Goal: Task Accomplishment & Management: Use online tool/utility

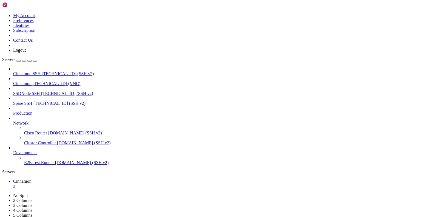
click at [101, 183] on div "" at bounding box center [215, 185] width 405 height 5
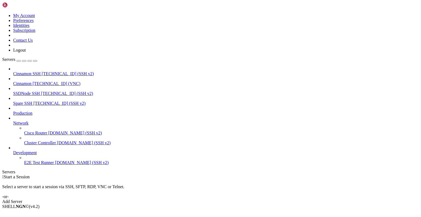
click at [31, 81] on span "Cinnamon" at bounding box center [22, 83] width 18 height 5
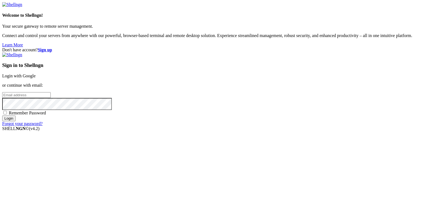
click at [51, 98] on input "email" at bounding box center [26, 95] width 48 height 6
click at [2, 97] on protonpass-control-1ed6 at bounding box center [2, 94] width 0 height 5
type input "[EMAIL_ADDRESS][DOMAIN_NAME]"
click at [16, 121] on input "Login" at bounding box center [8, 118] width 13 height 6
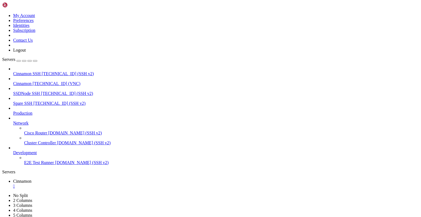
drag, startPoint x: 185, startPoint y: 303, endPoint x: 198, endPoint y: 302, distance: 14.0
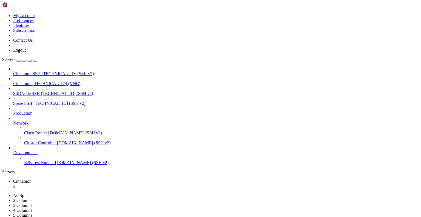
drag, startPoint x: 126, startPoint y: 19, endPoint x: 126, endPoint y: 42, distance: 23.0
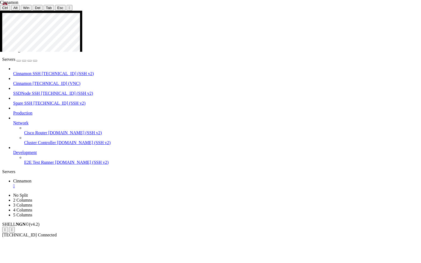
drag, startPoint x: 200, startPoint y: 29, endPoint x: 181, endPoint y: 30, distance: 19.5
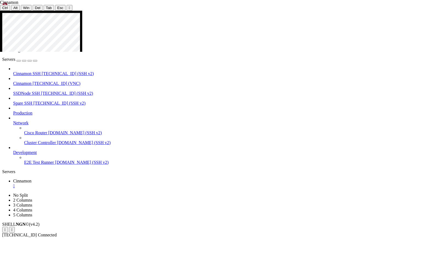
drag, startPoint x: 239, startPoint y: 121, endPoint x: 273, endPoint y: 121, distance: 34.5
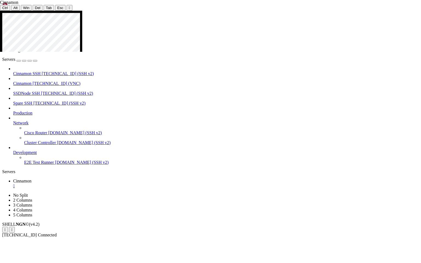
drag, startPoint x: 212, startPoint y: 82, endPoint x: 257, endPoint y: 103, distance: 49.4
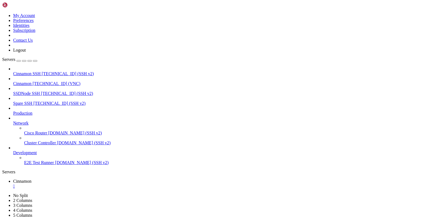
click at [33, 101] on span "[TECHNICAL_ID] (SSH v2)" at bounding box center [59, 103] width 52 height 5
click at [27, 91] on span "SSDNode SSH" at bounding box center [26, 93] width 27 height 5
click at [182, 203] on div "" at bounding box center [215, 205] width 405 height 5
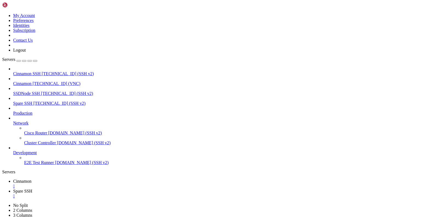
click at [137, 193] on div "" at bounding box center [215, 195] width 405 height 5
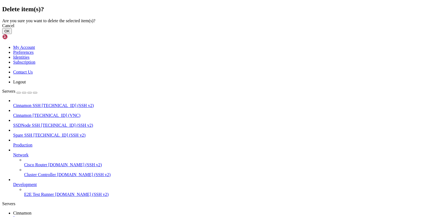
click at [12, 34] on button "OK" at bounding box center [7, 31] width 10 height 6
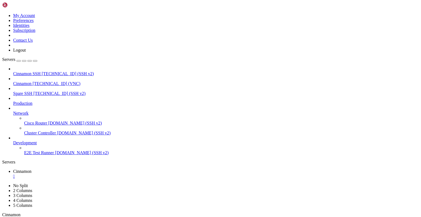
click at [72, 218] on div "" at bounding box center [71, 220] width 1 height 4
